Goal: Task Accomplishment & Management: Use online tool/utility

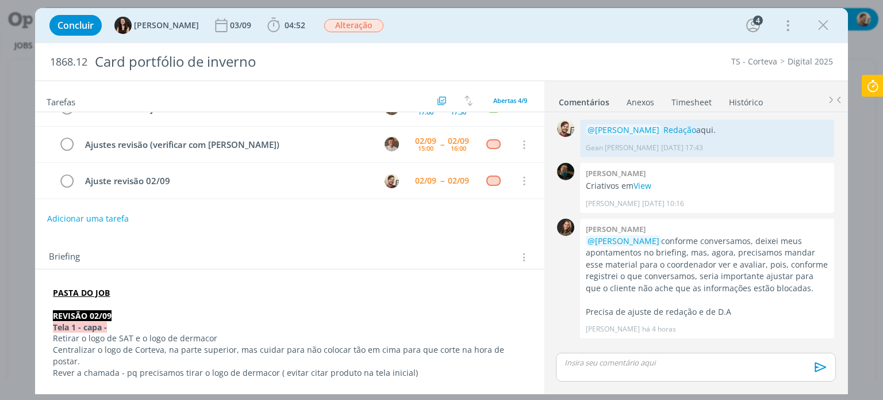
scroll to position [58, 0]
click at [636, 186] on link "View" at bounding box center [643, 185] width 18 height 11
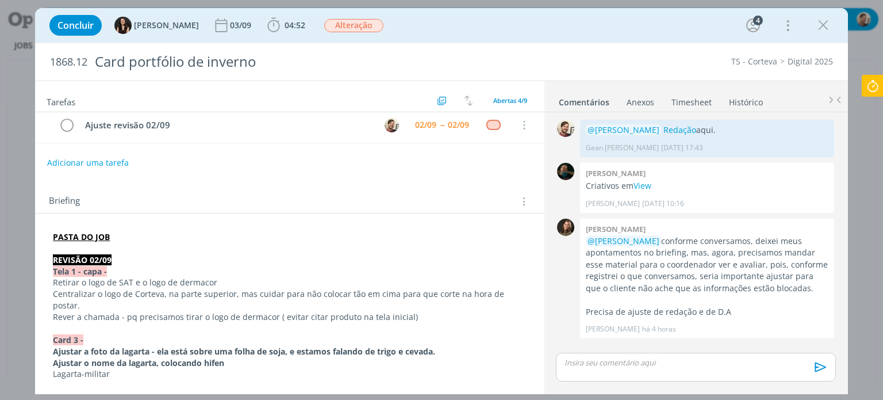
scroll to position [115, 0]
click at [667, 125] on link "Redação" at bounding box center [680, 129] width 33 height 11
click at [875, 89] on icon at bounding box center [873, 86] width 21 height 22
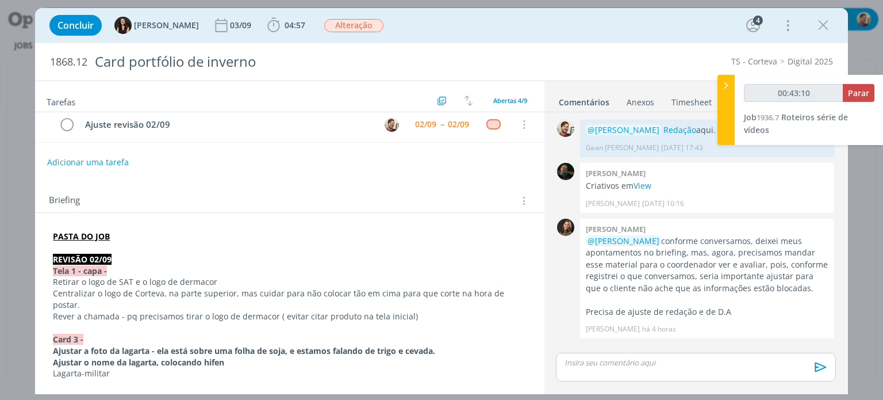
type input "00:43:11"
click at [863, 94] on span "Parar" at bounding box center [858, 92] width 21 height 11
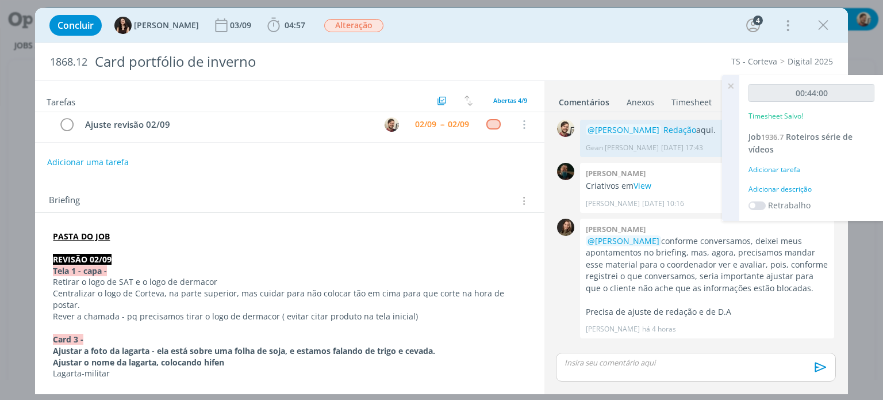
click at [783, 188] on div "Adicionar descrição" at bounding box center [812, 189] width 126 height 10
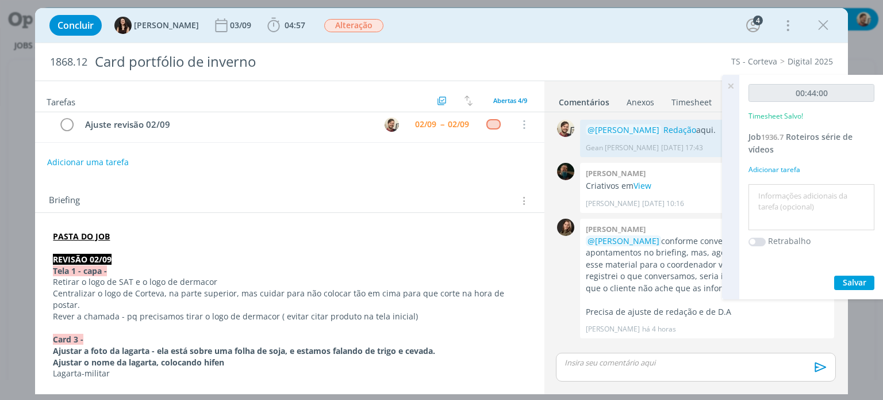
click at [783, 189] on textarea at bounding box center [812, 207] width 120 height 41
type textarea "redação"
click at [850, 283] on span "Salvar" at bounding box center [855, 282] width 24 height 11
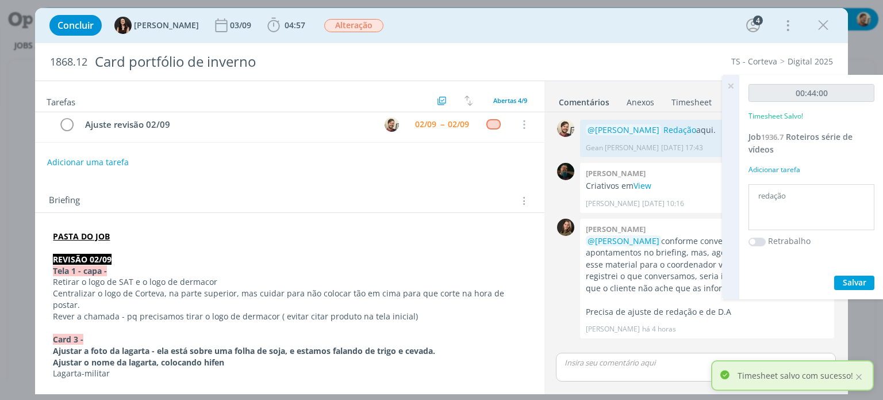
click at [731, 85] on icon at bounding box center [731, 86] width 21 height 22
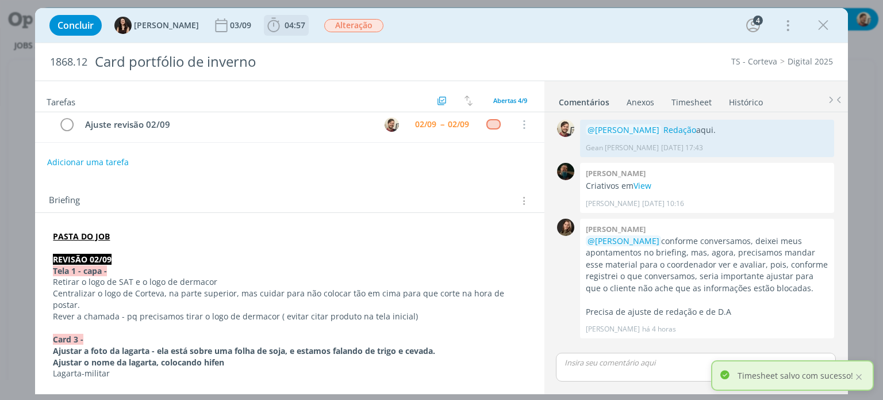
click at [285, 27] on span "04:57" at bounding box center [295, 25] width 21 height 11
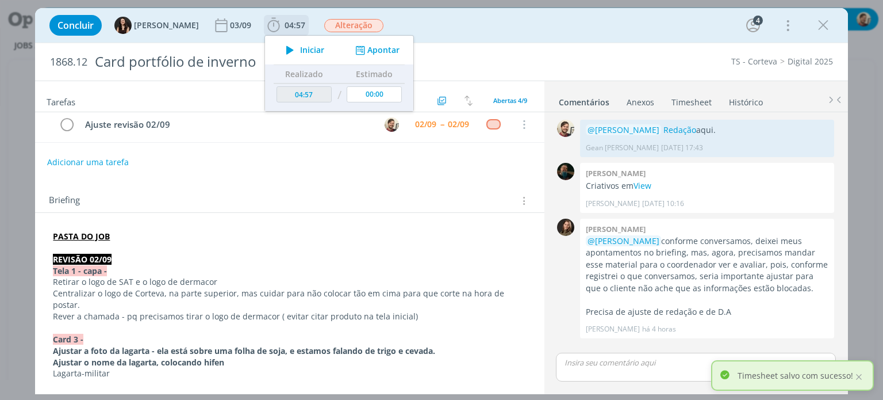
click at [283, 52] on icon "dialog" at bounding box center [290, 50] width 20 height 15
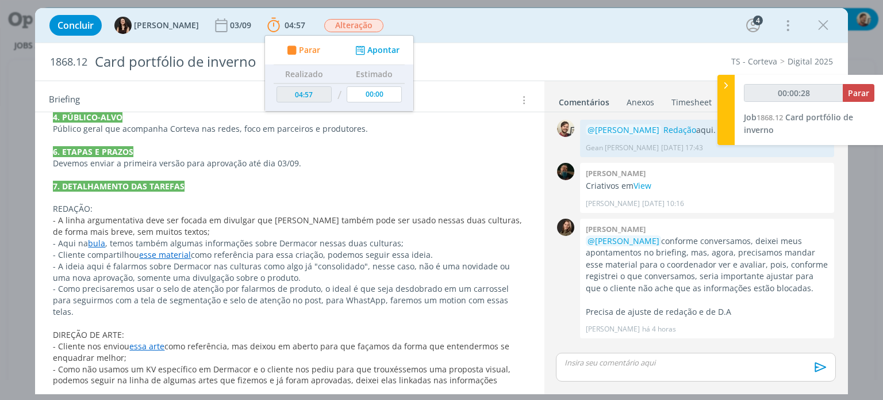
scroll to position [748, 0]
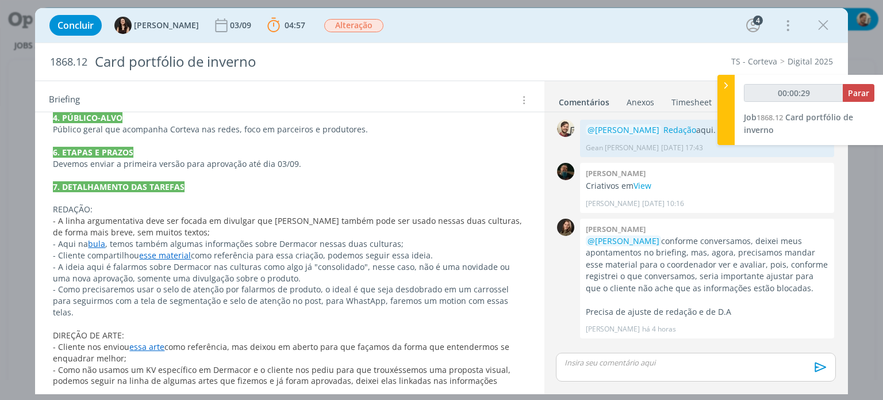
click at [95, 238] on link "bula" at bounding box center [96, 243] width 17 height 11
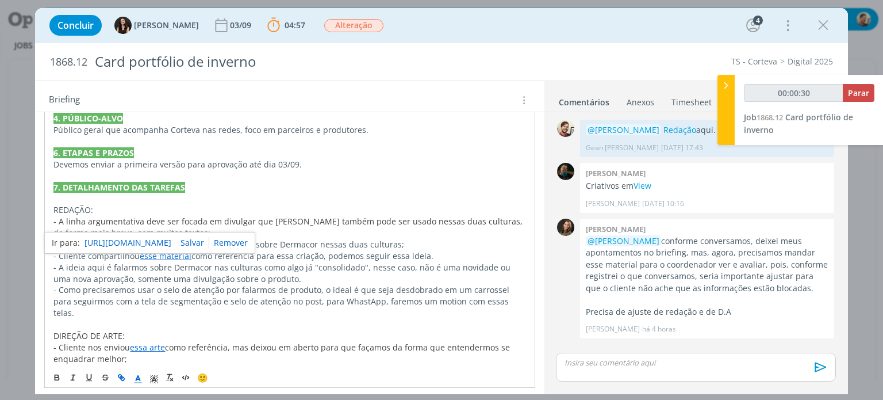
click at [104, 236] on link "[URL][DOMAIN_NAME]" at bounding box center [128, 242] width 87 height 15
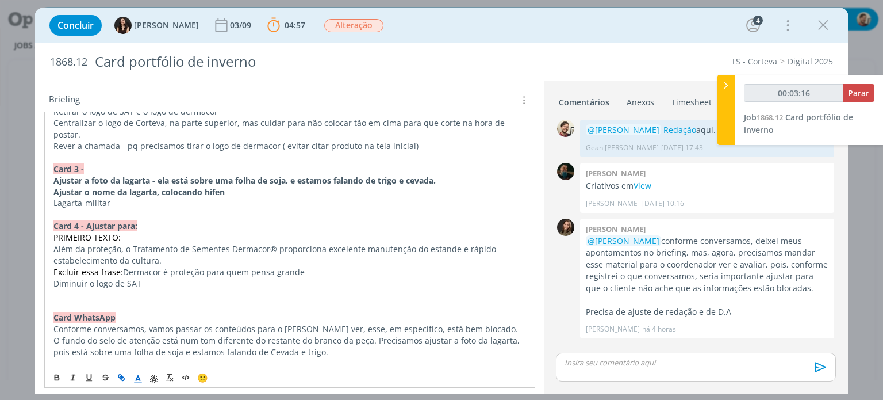
scroll to position [288, 0]
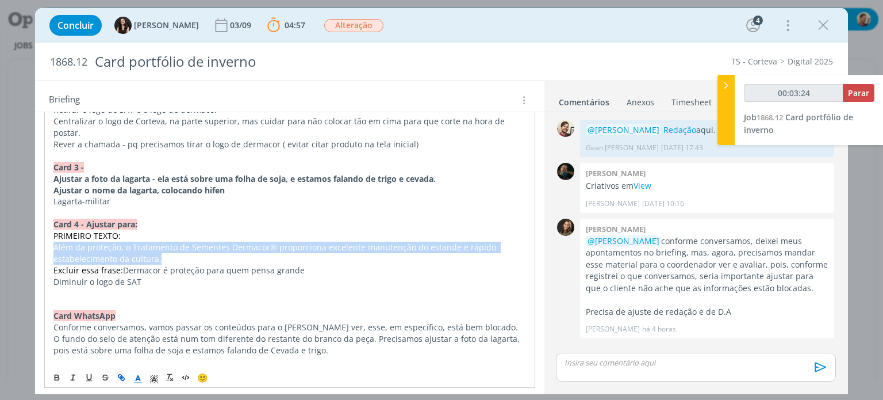
drag, startPoint x: 54, startPoint y: 231, endPoint x: 152, endPoint y: 242, distance: 98.4
click at [152, 242] on p "Além da proteção, o Tratamento de Sementes Dermacor® proporciona excelente manu…" at bounding box center [289, 253] width 472 height 23
copy p "Além da proteção, o Tratamento de Sementes Dermacor® proporciona excelente manu…"
click at [137, 241] on p "Além da proteção, o Tratamento de Sementes Dermacor® proporciona excelente manu…" at bounding box center [289, 252] width 473 height 23
drag, startPoint x: 131, startPoint y: 247, endPoint x: 53, endPoint y: 232, distance: 79.6
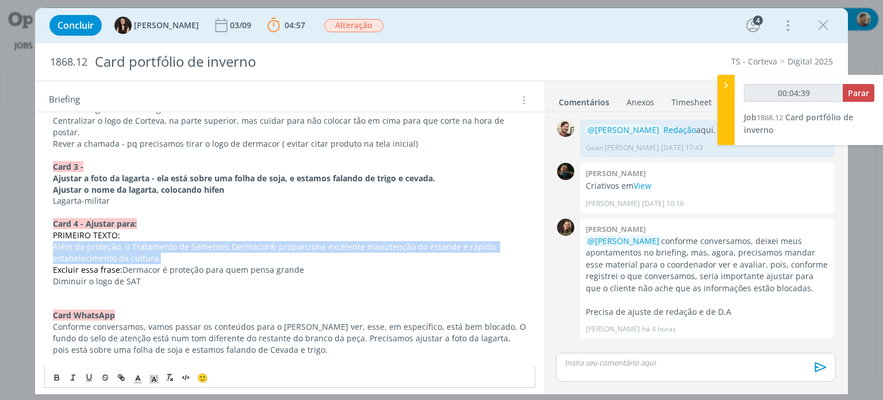
click at [53, 241] on p "Além da proteção, o Tratamento de Sementes Dermacor® proporciona excelente manu…" at bounding box center [289, 252] width 473 height 23
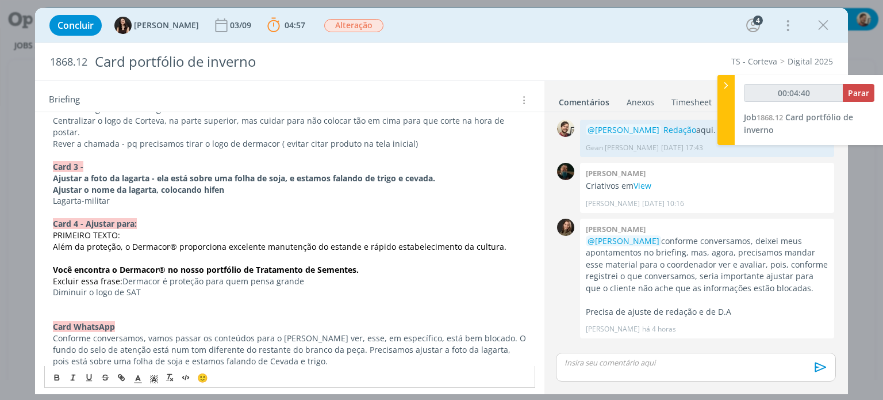
click at [374, 264] on p "Você encontra o Dermacor® no nosso portfólio de Tratamento de Sementes." at bounding box center [289, 270] width 473 height 12
click at [72, 276] on span "Excluir essa frase:" at bounding box center [88, 281] width 70 height 11
type input "00:04:43"
click at [72, 276] on span "Excluir essa frase:" at bounding box center [88, 281] width 70 height 11
click at [323, 276] on p "Substituir a frase: Dermacor é proteção para quem pensa grande" at bounding box center [289, 282] width 473 height 12
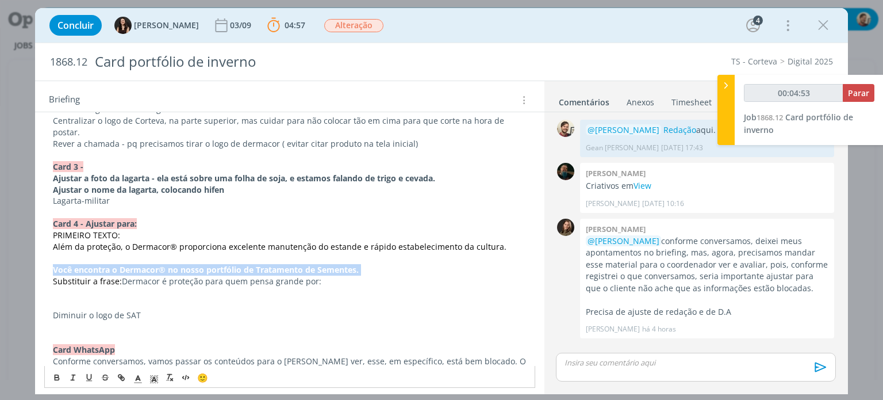
drag, startPoint x: 355, startPoint y: 255, endPoint x: 51, endPoint y: 255, distance: 304.8
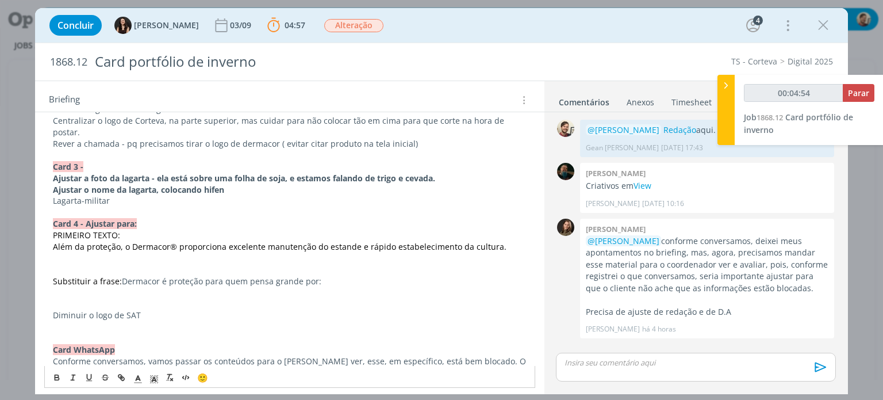
click at [82, 298] on p "dialog" at bounding box center [289, 304] width 473 height 12
click at [78, 286] on p "dialog" at bounding box center [289, 292] width 473 height 12
click at [74, 264] on p "dialog" at bounding box center [289, 270] width 473 height 12
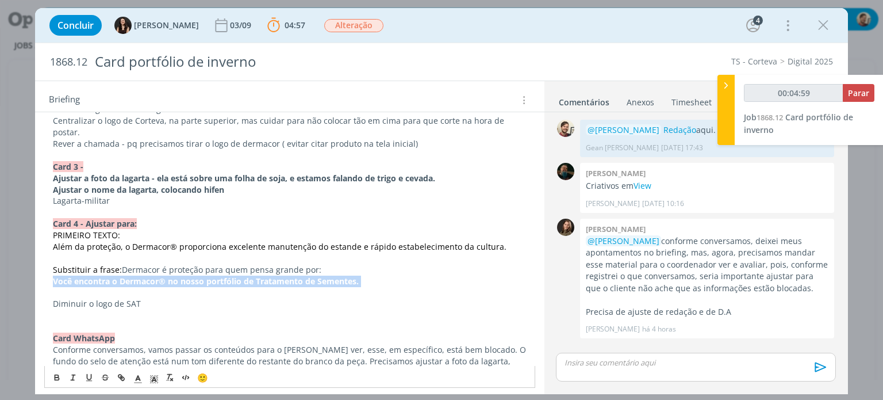
drag, startPoint x: 363, startPoint y: 267, endPoint x: 52, endPoint y: 269, distance: 311.2
click at [62, 377] on button "dialog" at bounding box center [57, 377] width 16 height 14
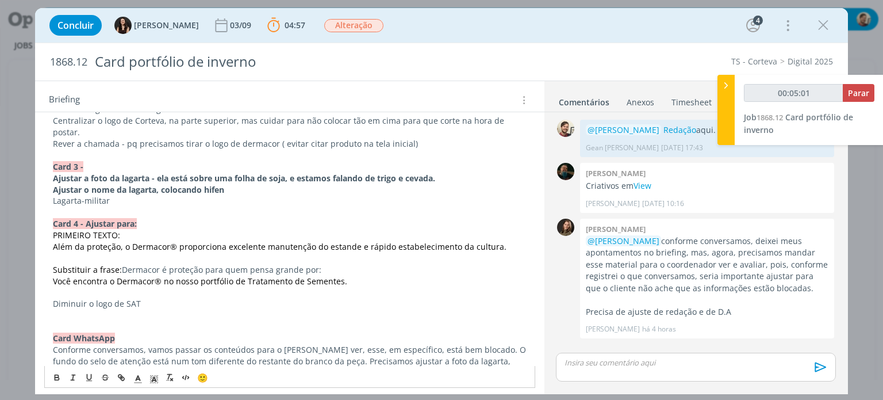
click at [147, 298] on p "Diminuir o logo de SAT" at bounding box center [289, 304] width 473 height 12
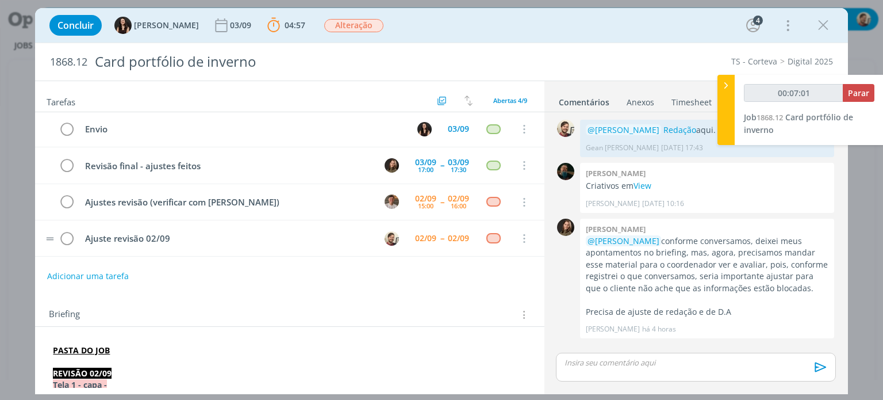
scroll to position [0, 0]
click at [594, 358] on p "dialog" at bounding box center [695, 362] width 261 height 10
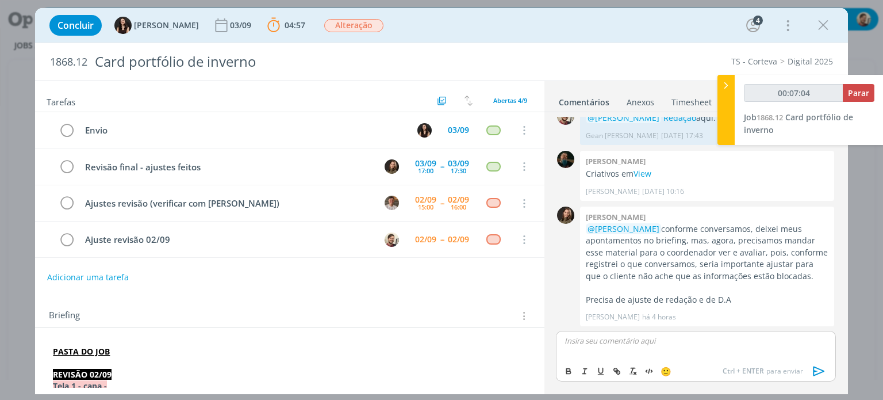
type input "00:07:05"
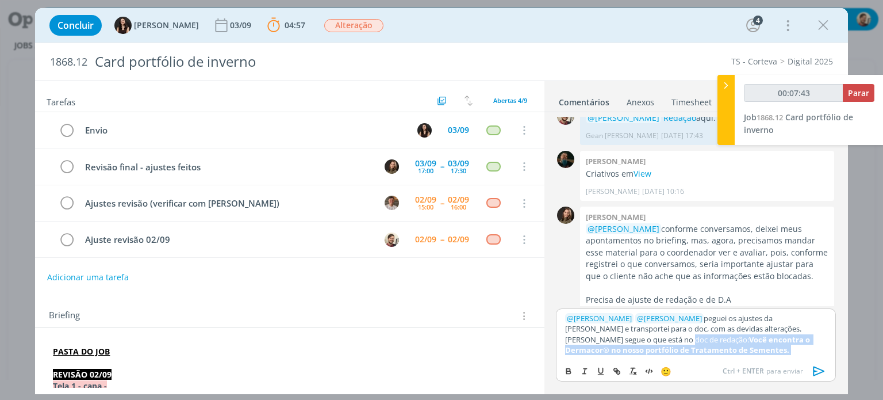
drag, startPoint x: 646, startPoint y: 349, endPoint x: 594, endPoint y: 338, distance: 53.9
click at [594, 338] on p "﻿ @ [PERSON_NAME] ﻿ ﻿ @ [PERSON_NAME] ﻿ peguei os ajustes da [PERSON_NAME] e tr…" at bounding box center [695, 334] width 261 height 43
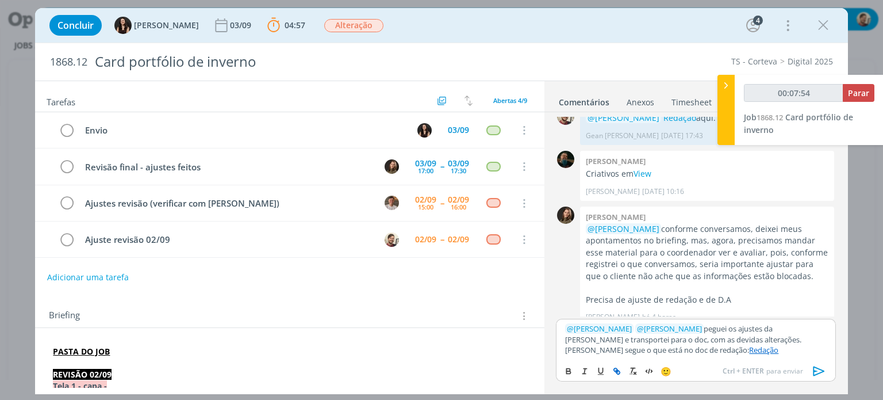
click at [762, 328] on p "﻿ @ [PERSON_NAME] ﻿ ﻿ @ [PERSON_NAME] ﻿ peguei os ajustes da [PERSON_NAME] e tr…" at bounding box center [695, 339] width 261 height 32
click at [717, 328] on p "﻿ @ [PERSON_NAME] ﻿ ﻿ @ [PERSON_NAME] ﻿ peguei os ajustes da ﻿ @ [PERSON_NAME] …" at bounding box center [695, 339] width 261 height 32
click at [617, 339] on p "﻿ @ [PERSON_NAME] ﻿ ﻿ @ [PERSON_NAME] ﻿ peguei os apontamentos de ajustes da ﻿ …" at bounding box center [695, 339] width 261 height 32
click at [695, 341] on p "﻿ @ [PERSON_NAME] ﻿ ﻿ @ [PERSON_NAME] ﻿ peguei os apontamentos de ajustes da ﻿ …" at bounding box center [695, 339] width 261 height 32
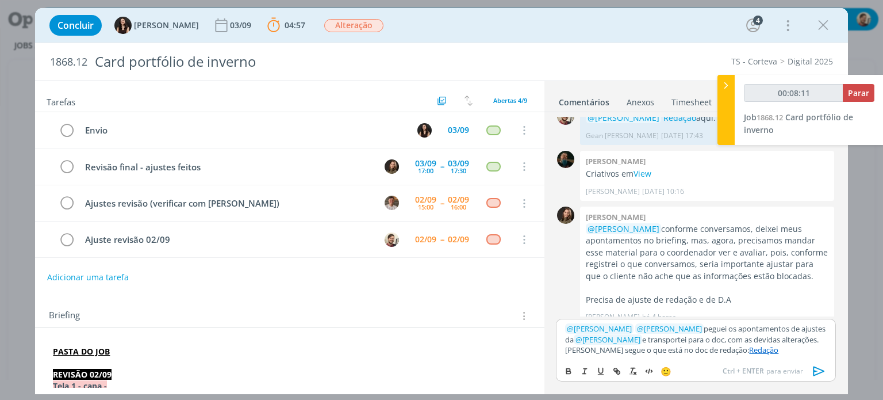
click at [695, 341] on p "﻿ @ [PERSON_NAME] ﻿ ﻿ @ [PERSON_NAME] ﻿ peguei os apontamentos de ajustes da ﻿ …" at bounding box center [695, 339] width 261 height 32
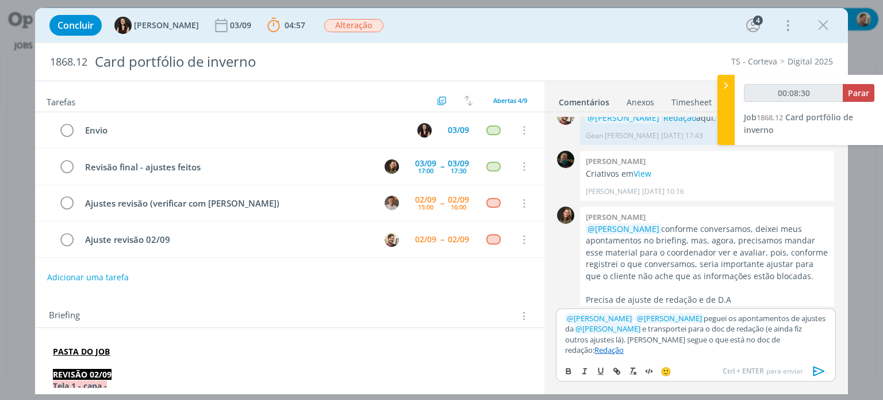
click at [791, 349] on p "﻿ @ [PERSON_NAME] ﻿ ﻿ @ [PERSON_NAME] ﻿ peguei os apontamentos de ajustes da ﻿ …" at bounding box center [695, 334] width 261 height 43
click at [725, 351] on p "﻿ @ [PERSON_NAME] ﻿ ﻿ @ [PERSON_NAME] ﻿ peguei os apontamentos de ajustes da ﻿ …" at bounding box center [695, 334] width 261 height 43
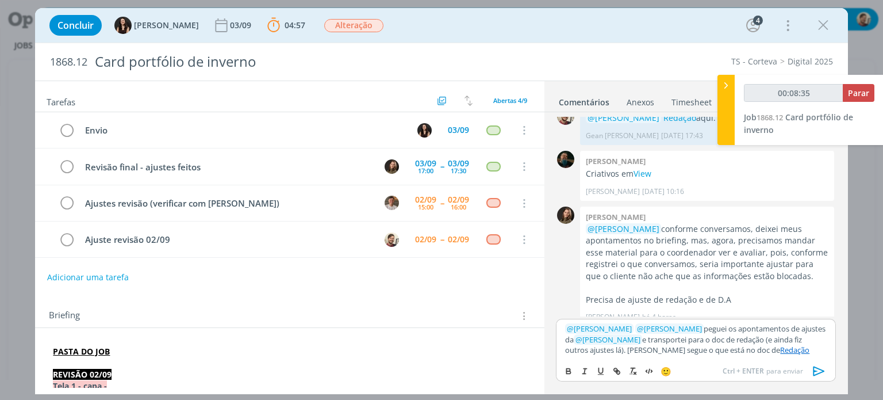
click at [765, 351] on p "﻿ @ [PERSON_NAME] ﻿ ﻿ @ [PERSON_NAME] ﻿ peguei os apontamentos de ajustes da ﻿ …" at bounding box center [695, 339] width 261 height 32
click at [814, 368] on icon "dialog" at bounding box center [819, 371] width 12 height 10
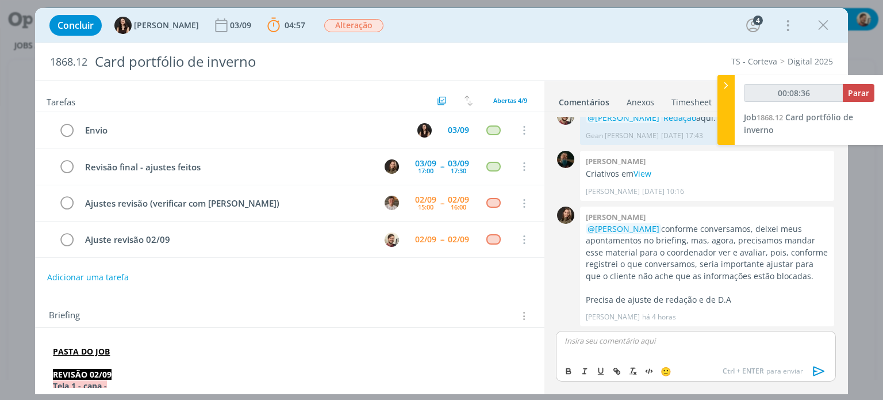
scroll to position [90, 0]
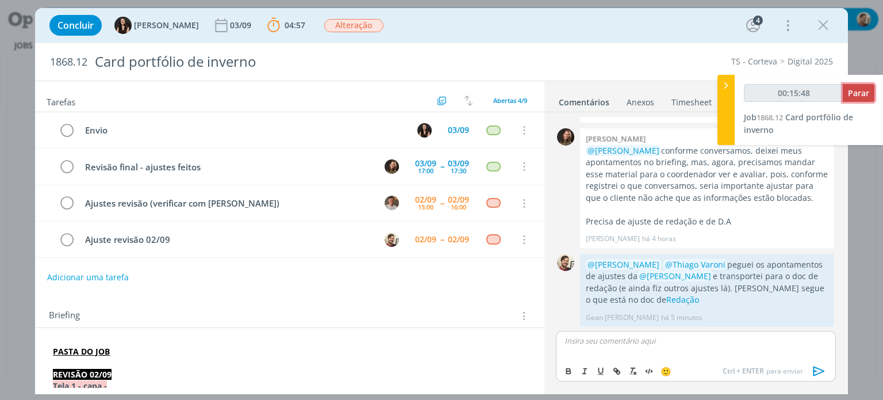
click at [862, 91] on span "Parar" at bounding box center [858, 92] width 21 height 11
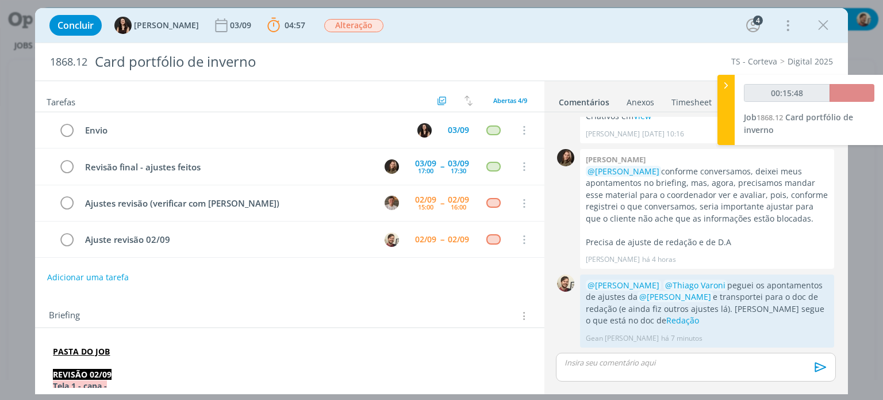
scroll to position [68, 0]
type input "00:16:00"
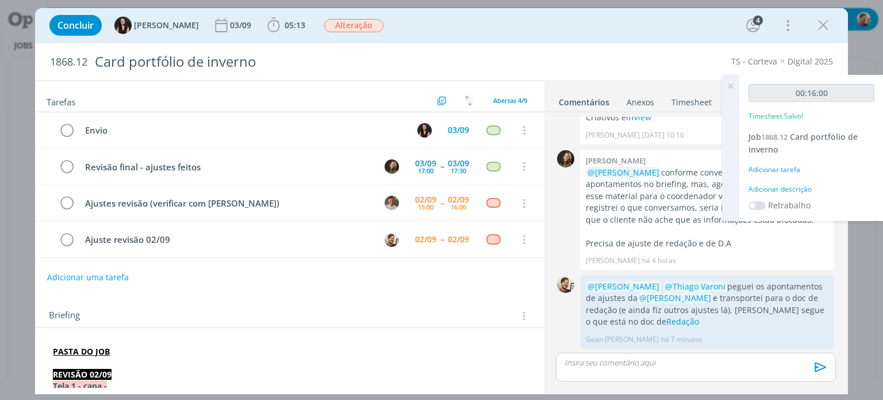
click at [789, 183] on div "00:16:00 Timesheet Salvo! Job 1868.12 Card portfólio de inverno Adicionar taref…" at bounding box center [812, 148] width 144 height 146
click at [792, 189] on div "Adicionar descrição" at bounding box center [812, 189] width 126 height 10
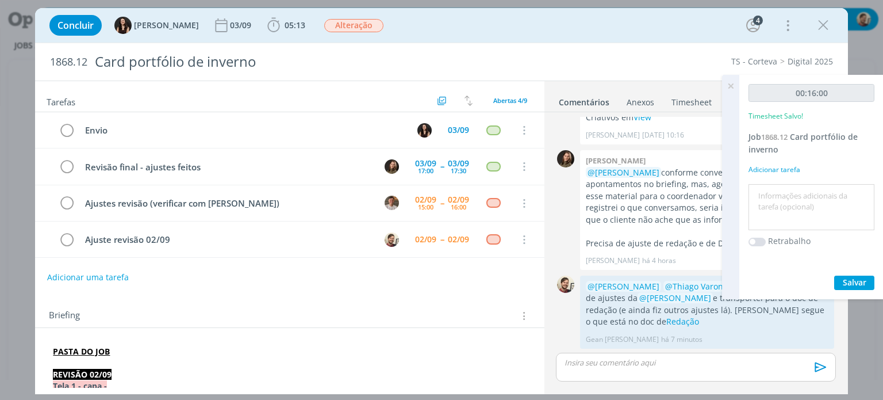
click at [790, 191] on textarea at bounding box center [812, 207] width 120 height 41
type textarea "redação"
click at [851, 279] on span "Salvar" at bounding box center [855, 282] width 24 height 11
click at [732, 85] on icon at bounding box center [731, 86] width 21 height 22
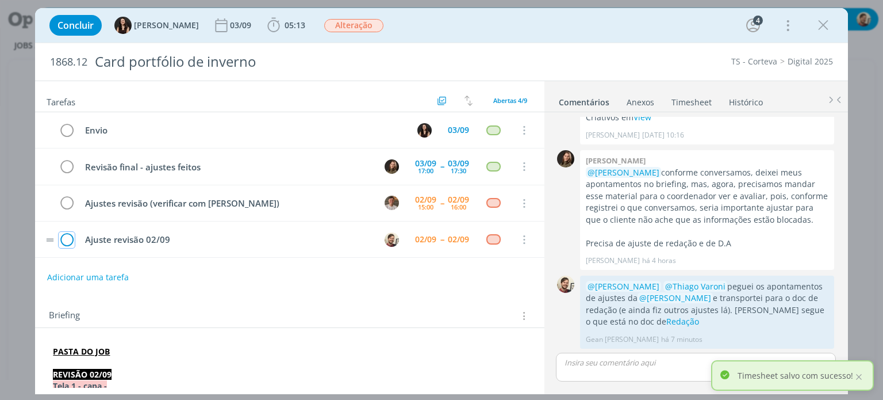
click at [67, 238] on icon "dialog" at bounding box center [67, 239] width 16 height 17
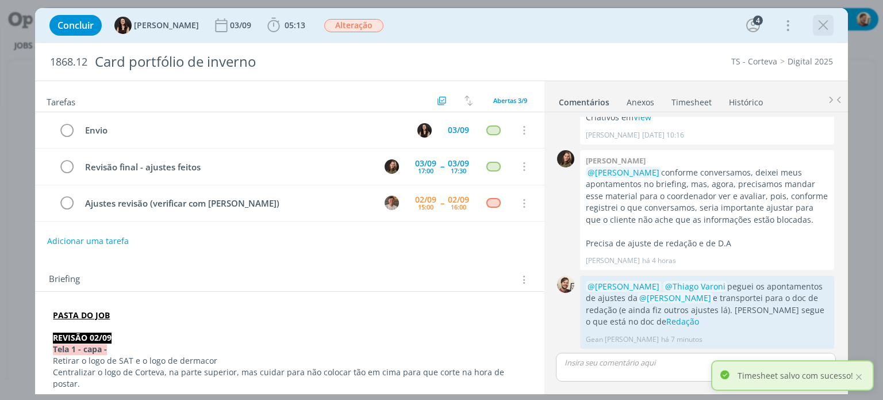
click at [820, 24] on icon "dialog" at bounding box center [823, 25] width 17 height 17
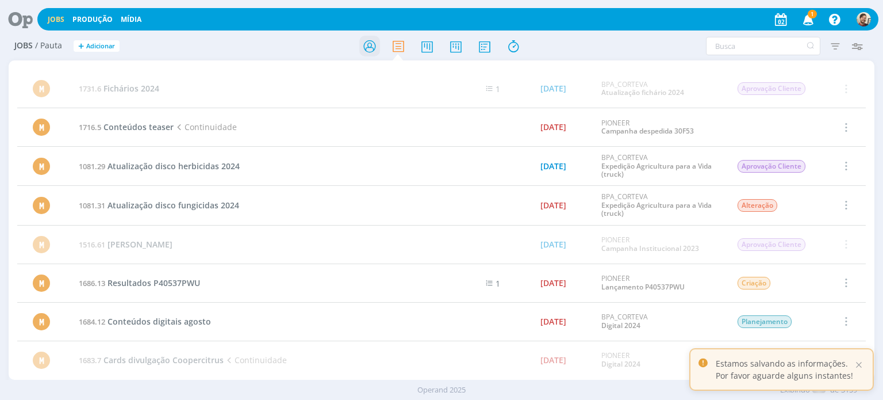
click at [370, 47] on icon at bounding box center [369, 46] width 21 height 22
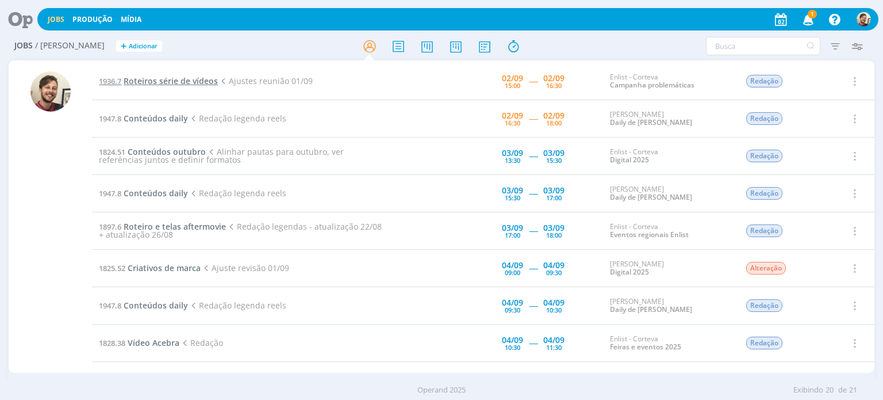
click at [175, 79] on span "Roteiros série de vídeos" at bounding box center [171, 80] width 94 height 11
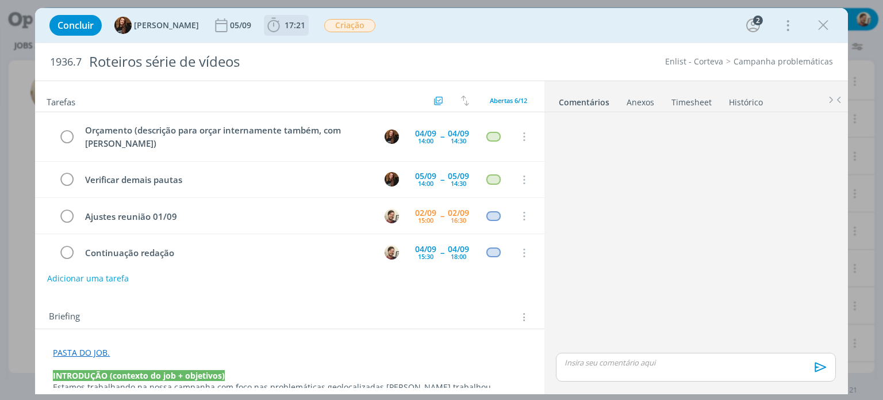
scroll to position [48, 0]
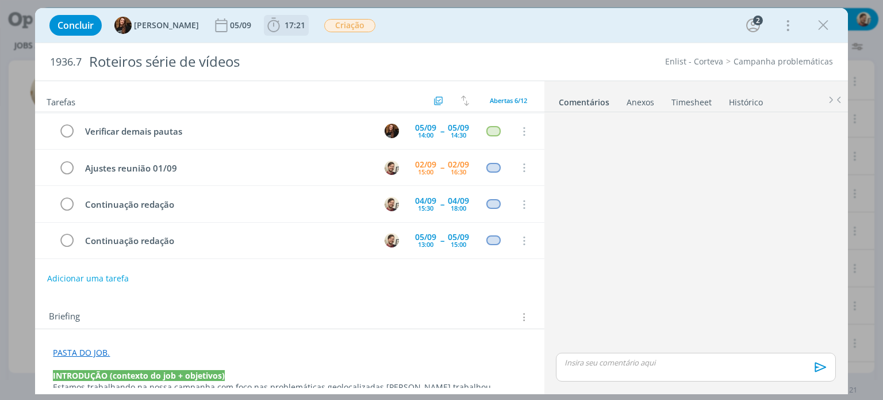
click at [285, 26] on span "17:21" at bounding box center [295, 25] width 21 height 11
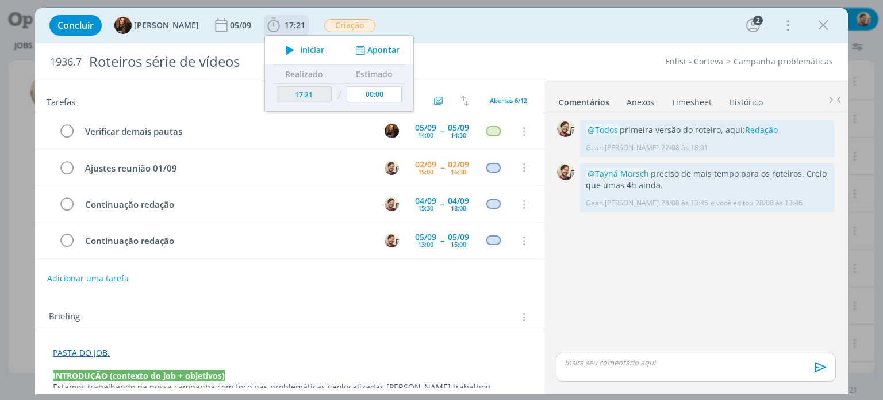
click at [300, 48] on span "Iniciar" at bounding box center [312, 50] width 24 height 8
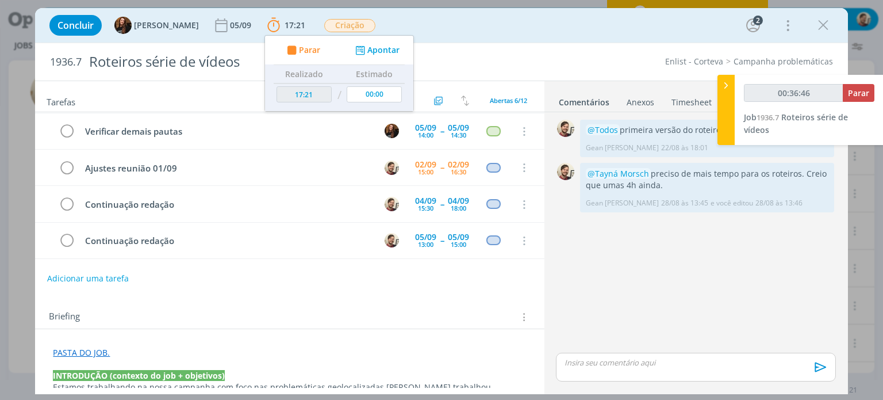
type input "00:39:35"
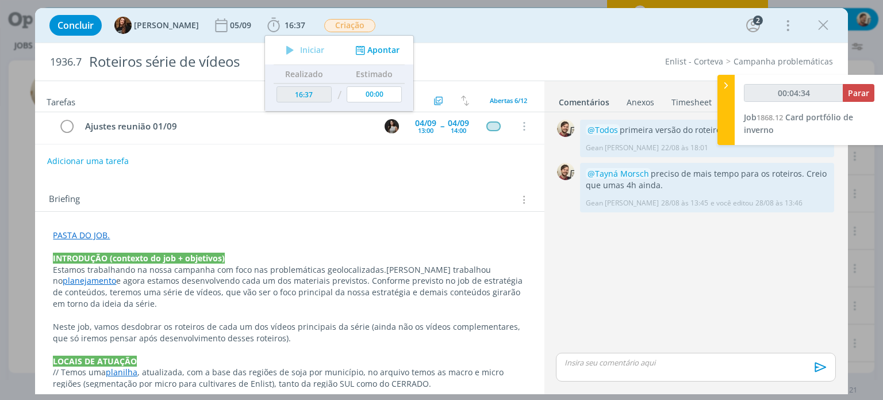
scroll to position [115, 0]
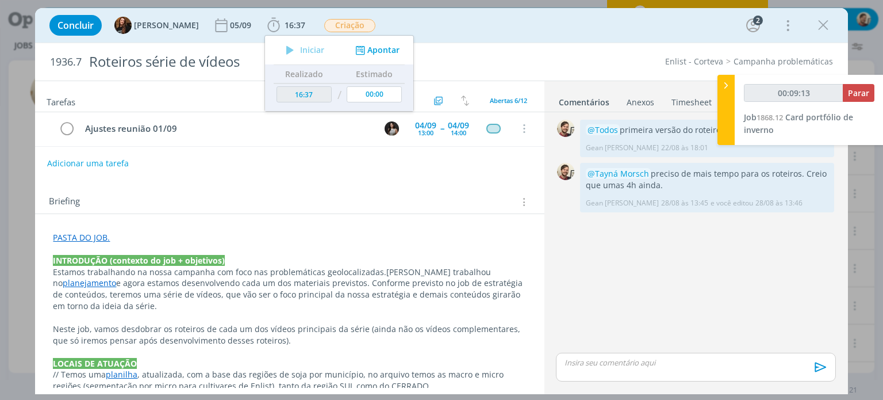
type input "00:10:46"
